Goal: Find specific page/section: Find specific page/section

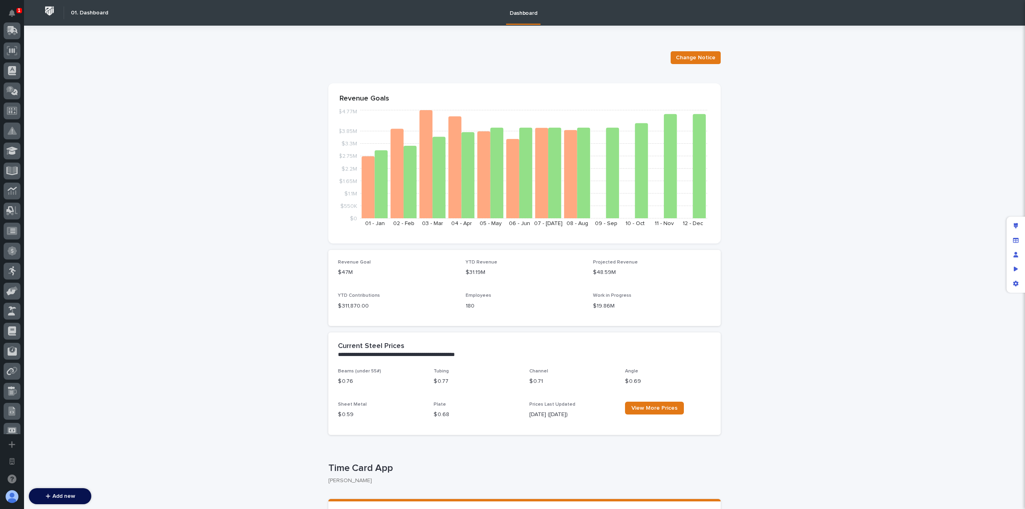
scroll to position [289, 0]
click at [8, 264] on icon at bounding box center [11, 261] width 9 height 9
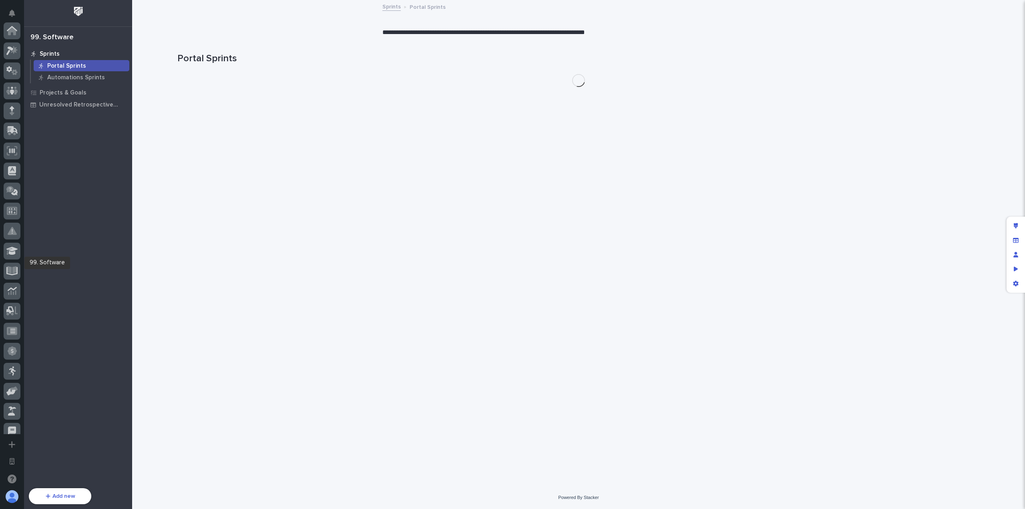
scroll to position [289, 0]
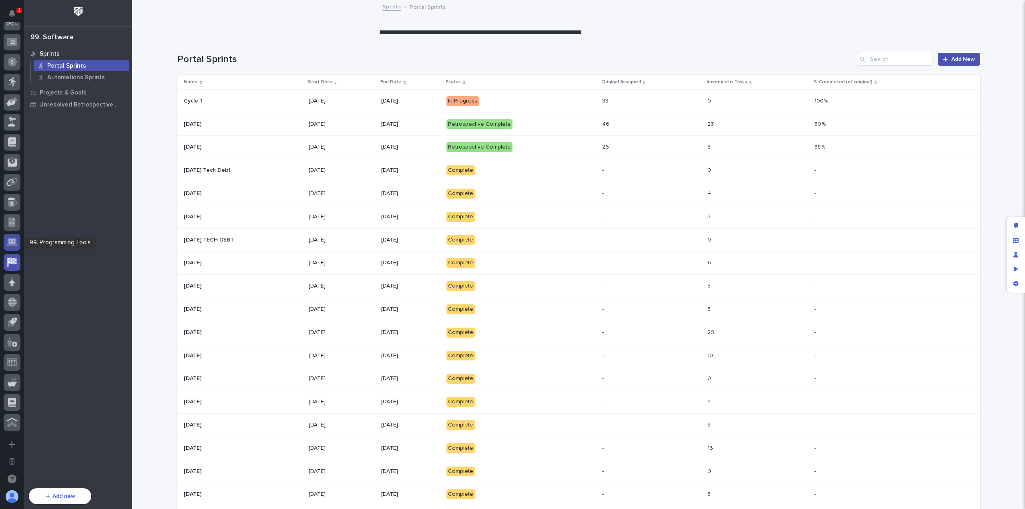
click at [10, 239] on g at bounding box center [12, 242] width 12 height 8
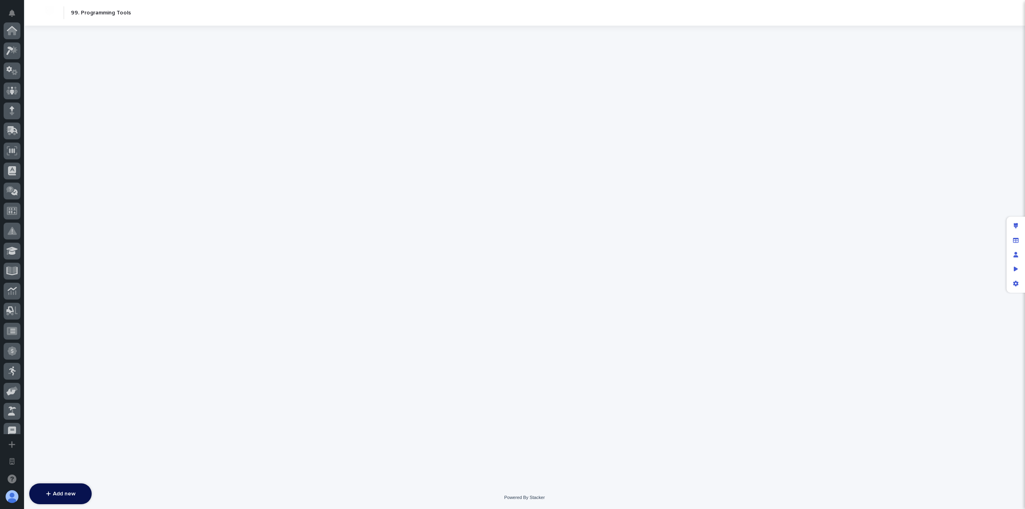
scroll to position [289, 0]
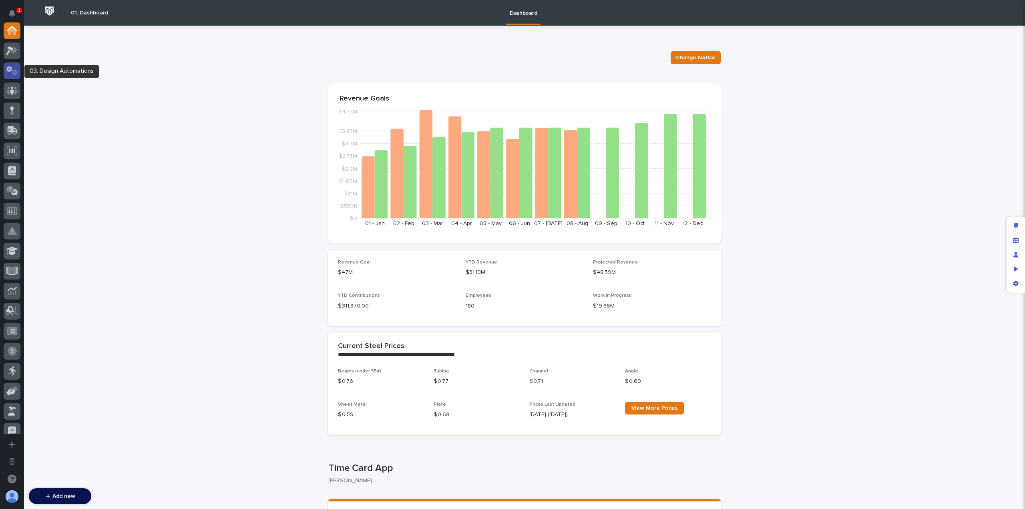
click at [11, 75] on icon at bounding box center [12, 70] width 12 height 9
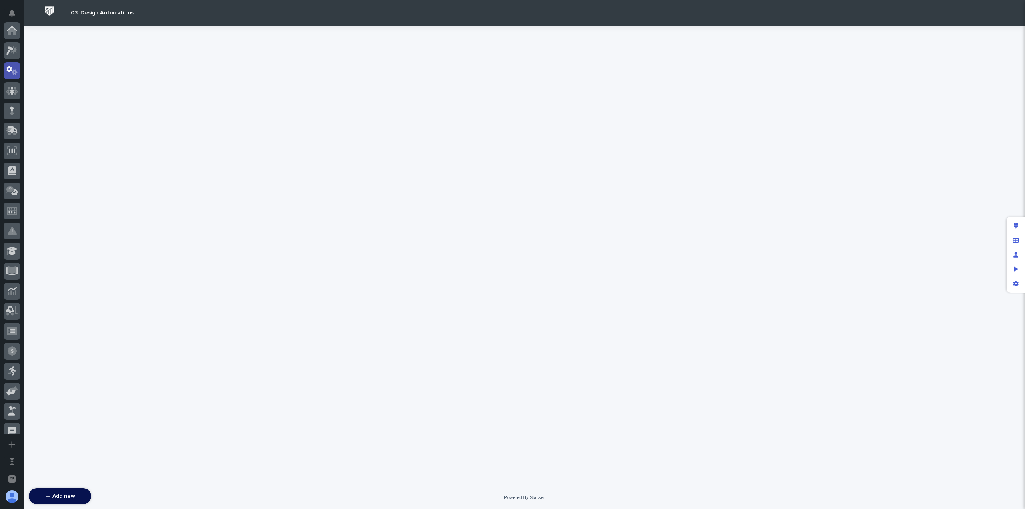
scroll to position [40, 0]
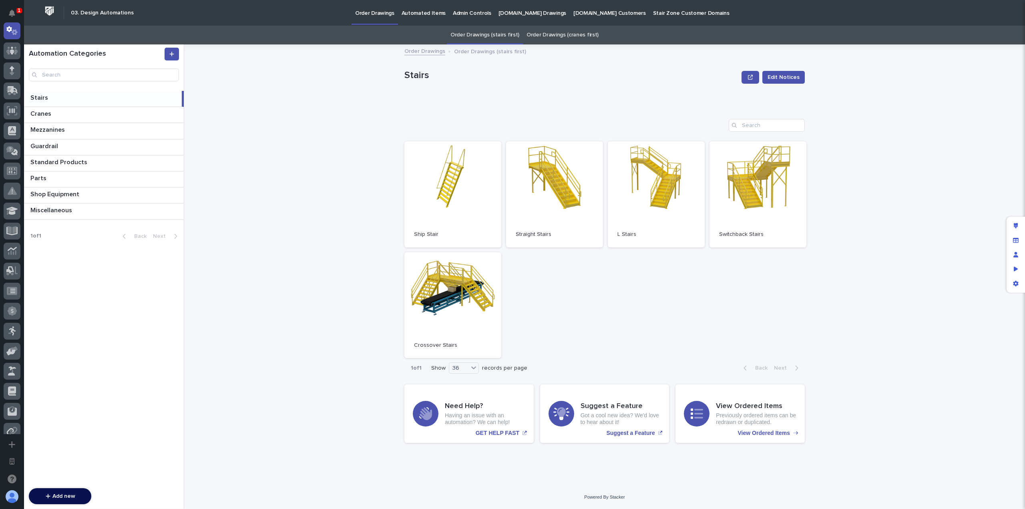
click at [429, 17] on link "Automated Items" at bounding box center [423, 12] width 51 height 25
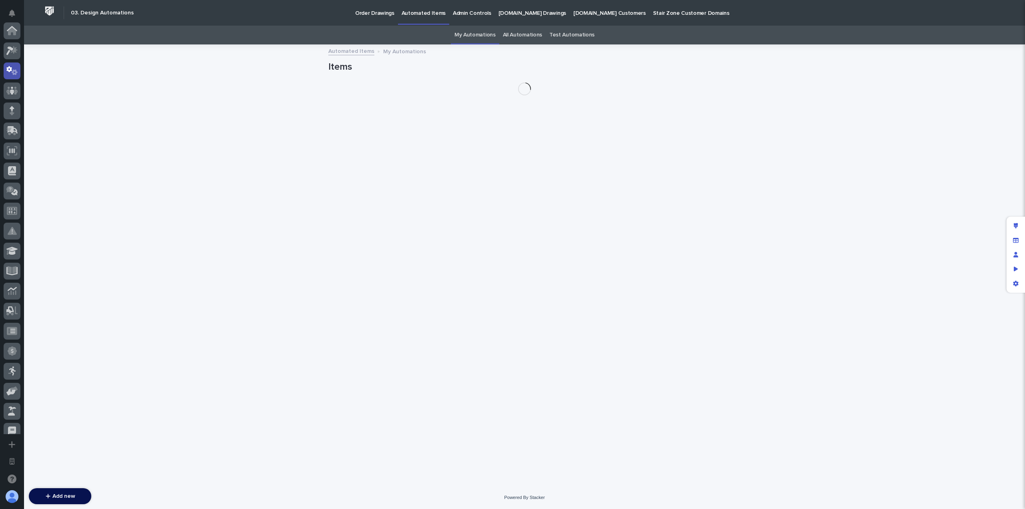
scroll to position [40, 0]
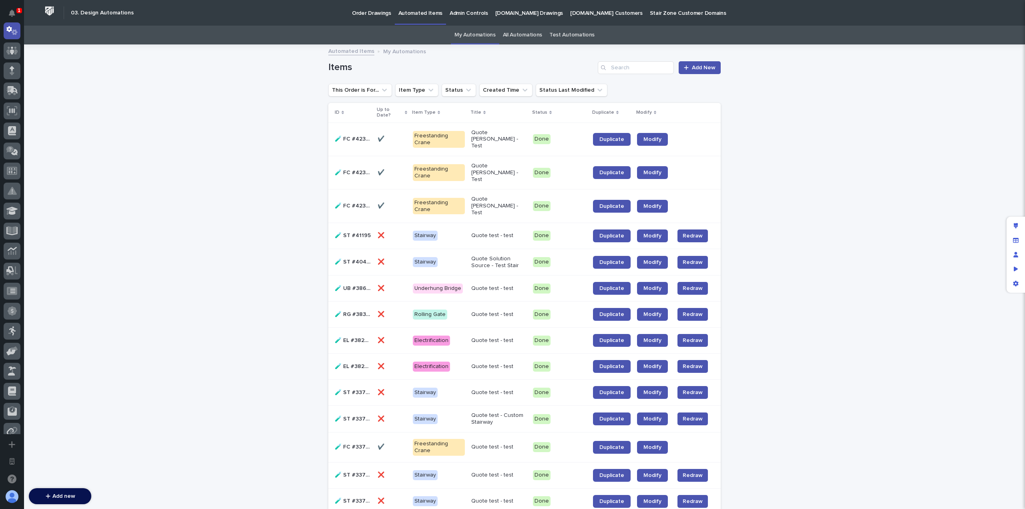
click at [532, 38] on link "All Automations" at bounding box center [522, 35] width 39 height 19
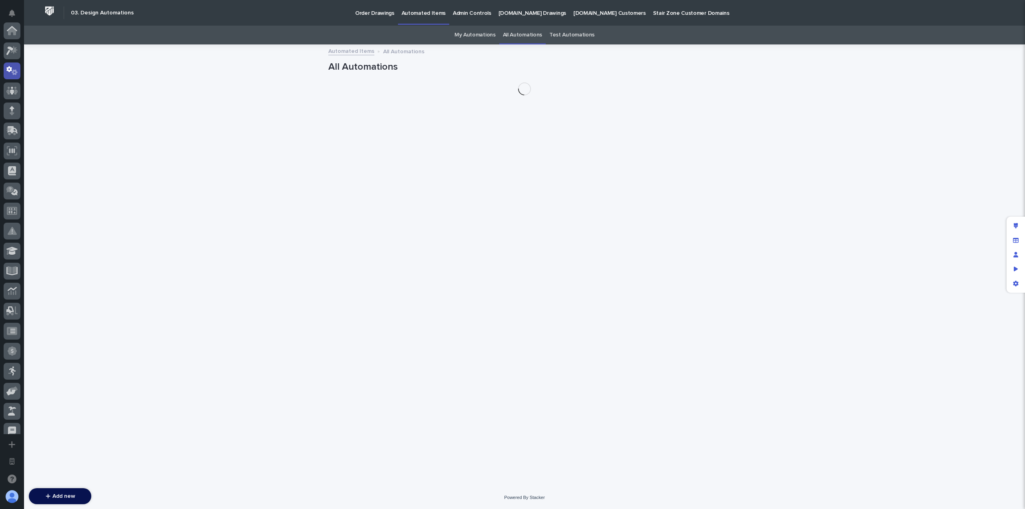
scroll to position [40, 0]
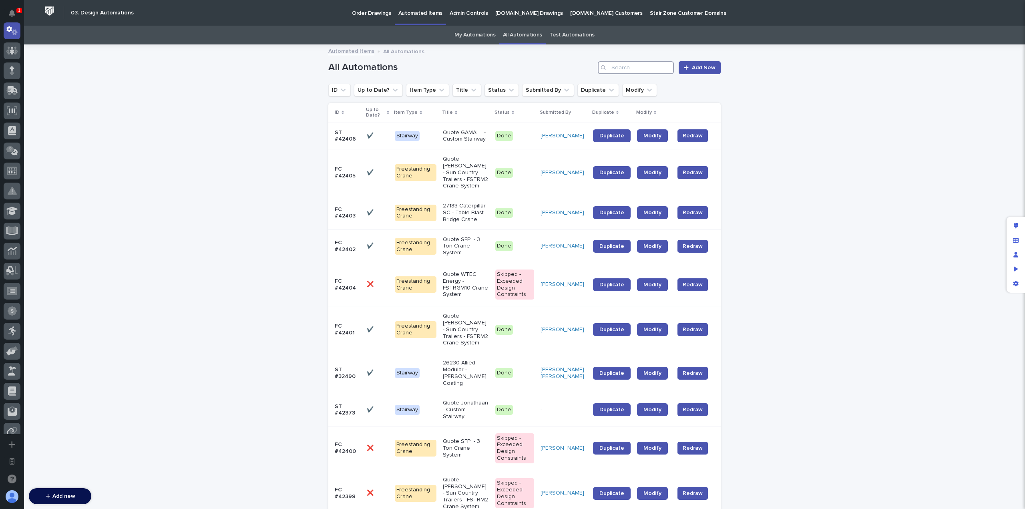
click at [645, 69] on input "Search" at bounding box center [636, 67] width 76 height 13
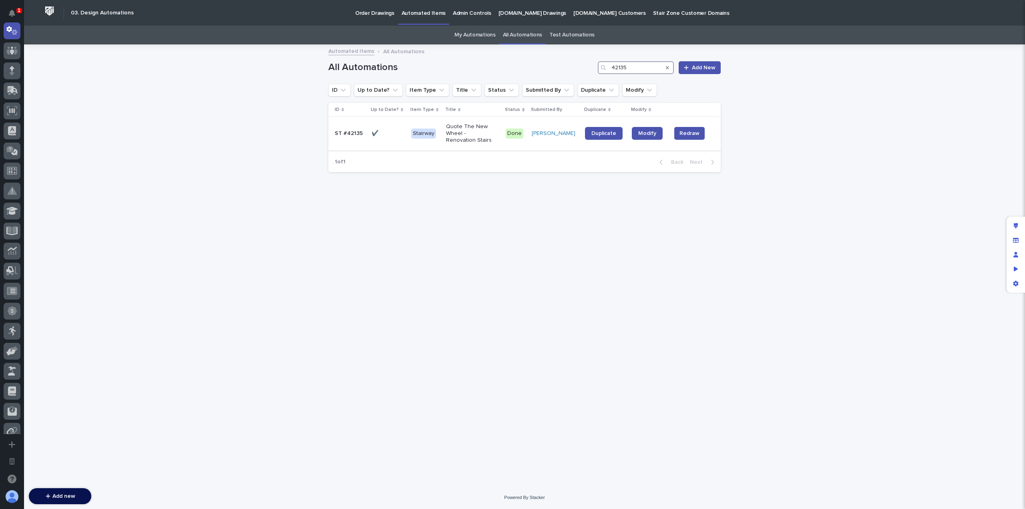
type input "42135"
click at [492, 141] on p "Quote The New Wheel - Renovation Stairs" at bounding box center [471, 133] width 50 height 20
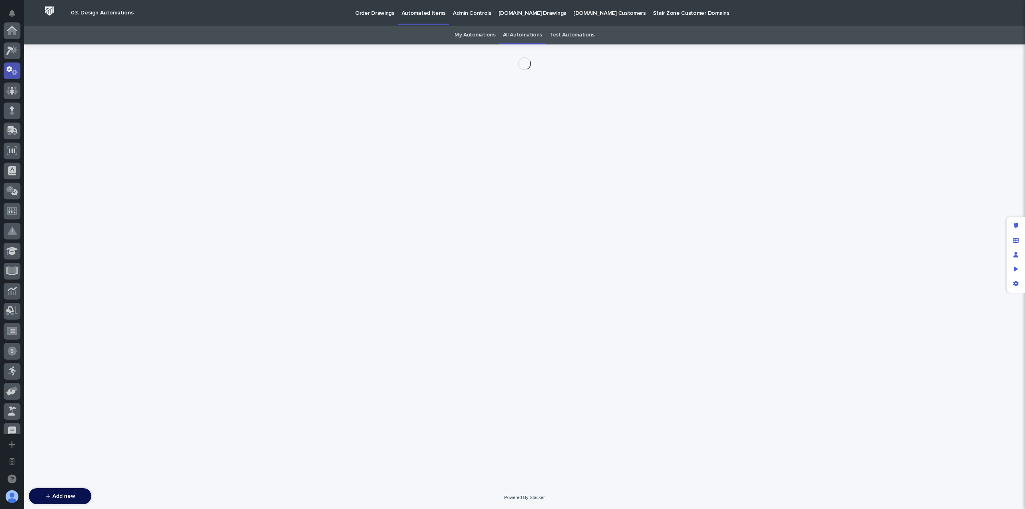
scroll to position [40, 0]
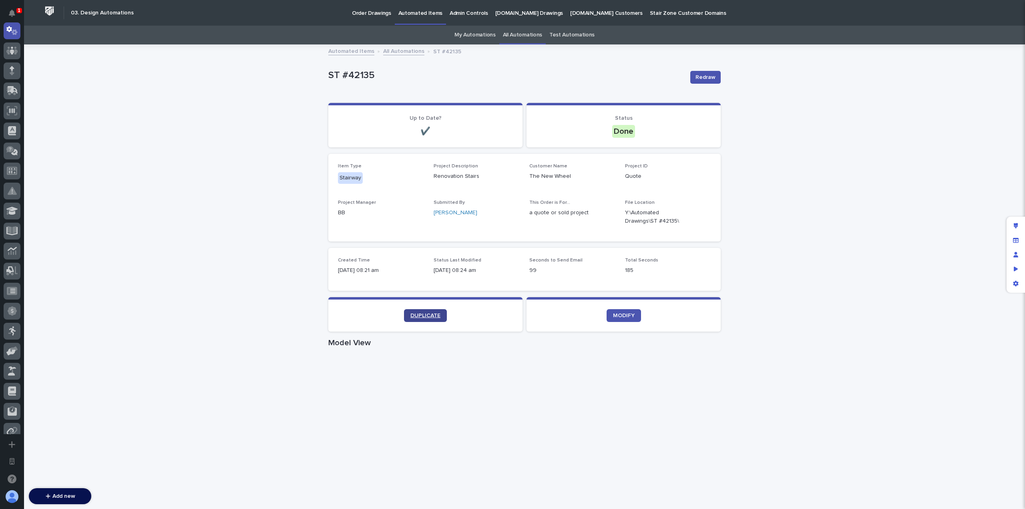
click at [423, 313] on span "DUPLICATE" at bounding box center [425, 316] width 30 height 6
click at [379, 17] on link "Order Drawings" at bounding box center [371, 12] width 46 height 25
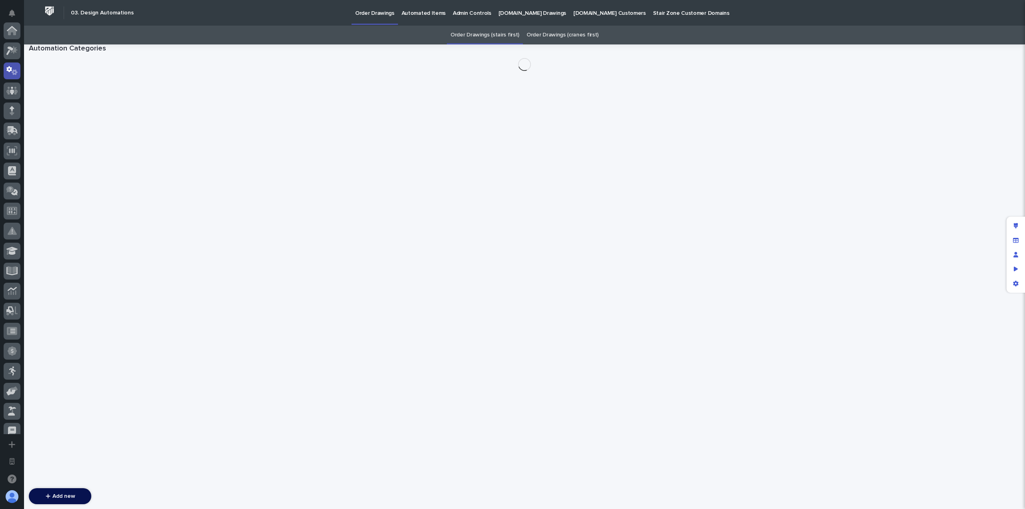
scroll to position [40, 0]
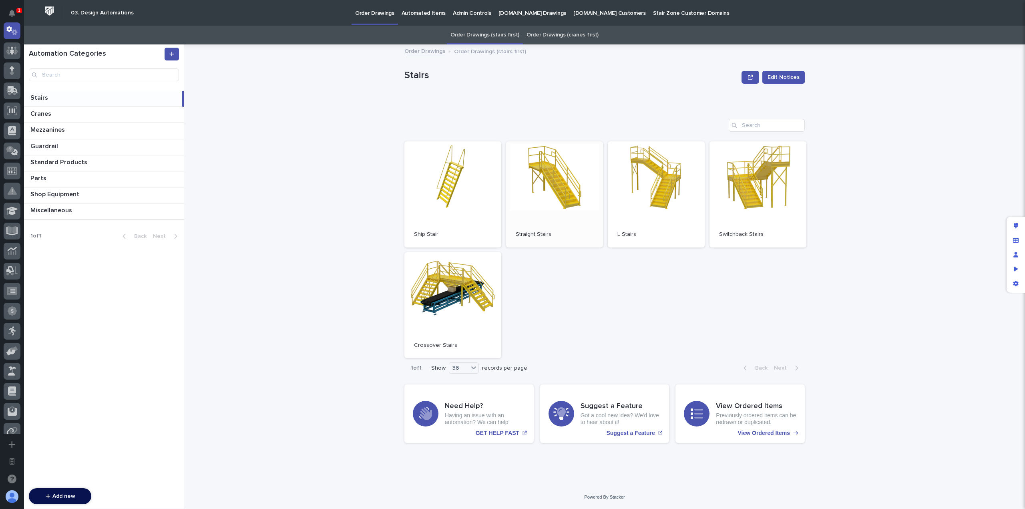
click at [594, 192] on link "Open" at bounding box center [554, 194] width 97 height 106
click at [585, 201] on link "Open" at bounding box center [554, 194] width 97 height 106
